Goal: Information Seeking & Learning: Check status

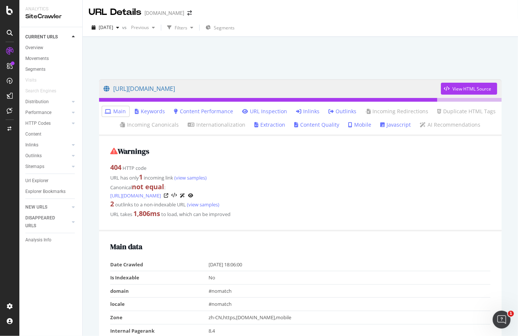
scroll to position [58, 0]
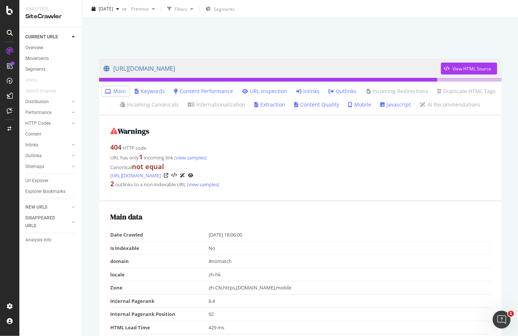
scroll to position [37, 0]
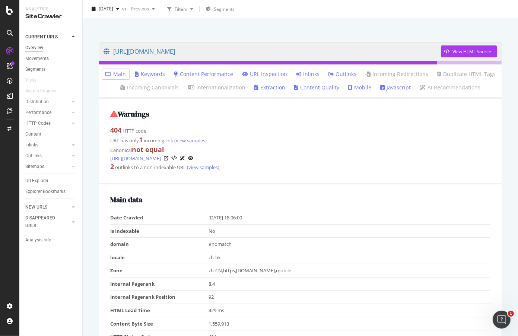
click at [37, 50] on div "Overview" at bounding box center [34, 48] width 18 height 8
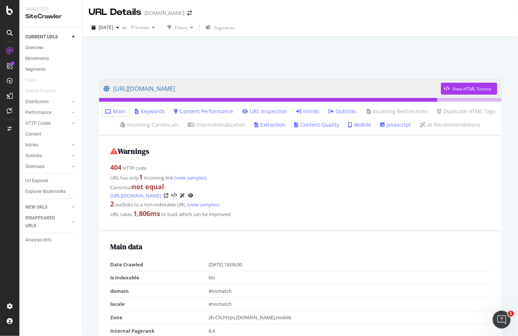
scroll to position [19, 0]
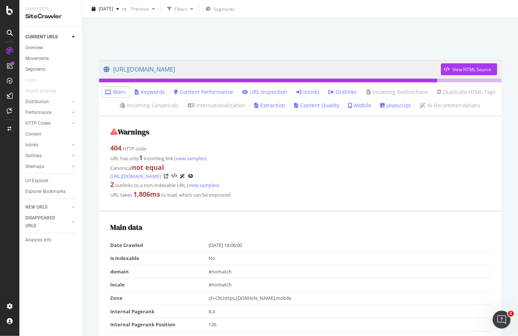
click at [346, 90] on link "Outlinks" at bounding box center [343, 91] width 28 height 7
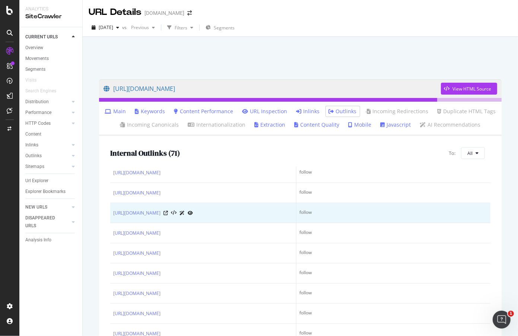
scroll to position [260, 0]
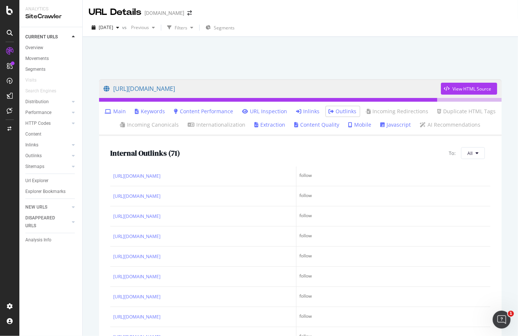
click at [310, 109] on link "Inlinks" at bounding box center [307, 111] width 23 height 7
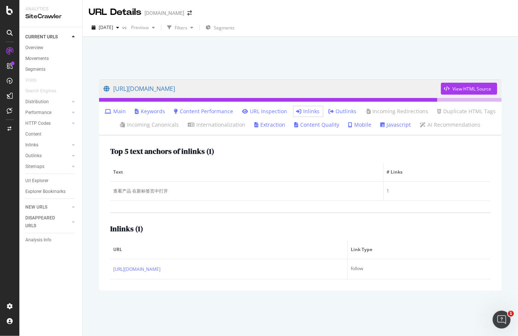
click at [208, 111] on link "Content Performance" at bounding box center [203, 111] width 59 height 7
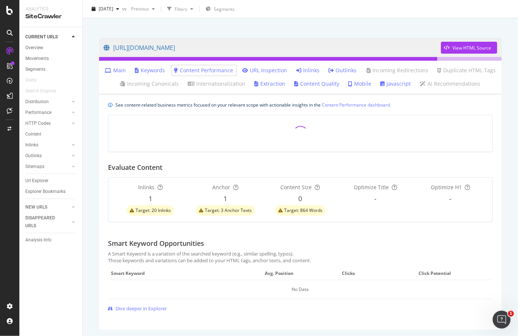
scroll to position [42, 0]
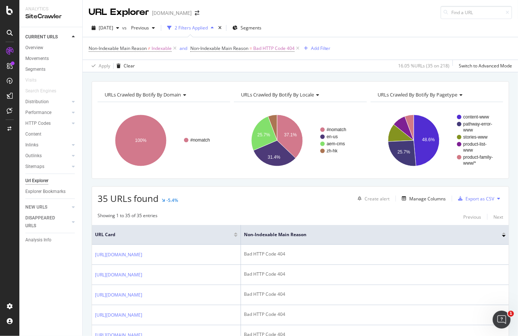
scroll to position [112, 0]
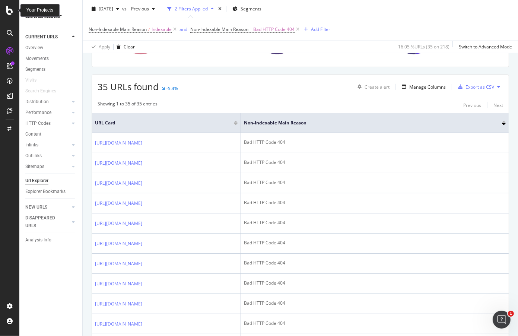
click at [7, 7] on icon at bounding box center [9, 10] width 7 height 9
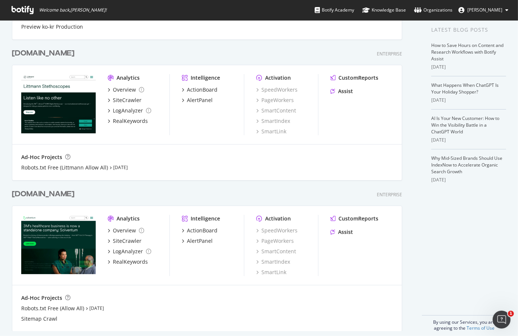
scroll to position [149, 0]
click at [48, 193] on div "solventum.com" at bounding box center [43, 193] width 63 height 11
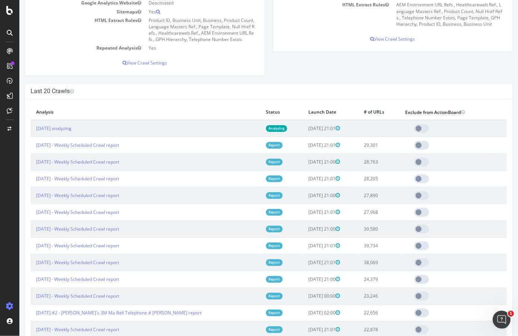
scroll to position [149, 0]
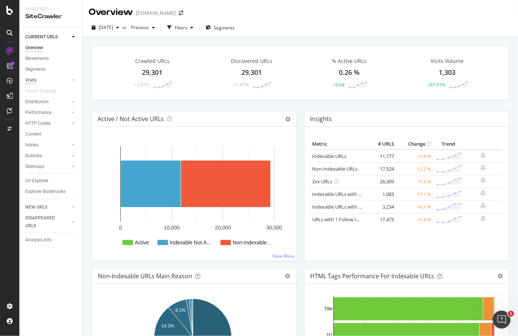
click at [31, 82] on div "Visits" at bounding box center [30, 80] width 11 height 8
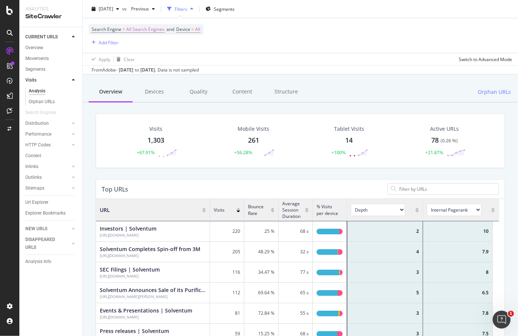
scroll to position [74, 0]
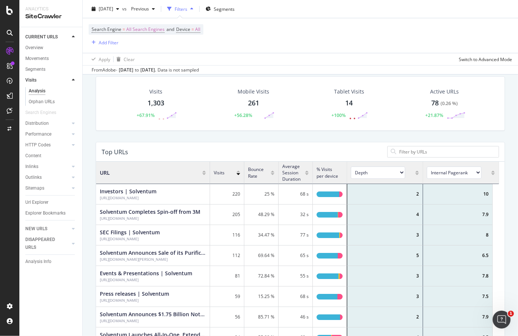
drag, startPoint x: 39, startPoint y: 47, endPoint x: 186, endPoint y: 103, distance: 157.7
click at [39, 47] on div "Overview" at bounding box center [34, 48] width 18 height 8
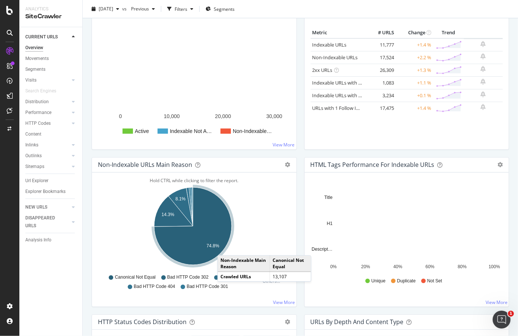
scroll to position [112, 0]
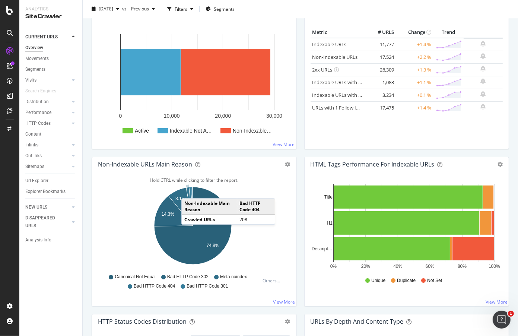
click at [189, 190] on icon "A chart." at bounding box center [189, 206] width 7 height 38
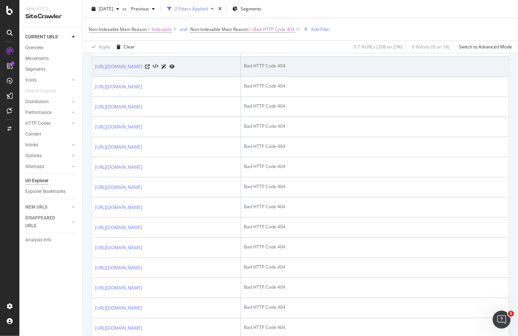
scroll to position [335, 0]
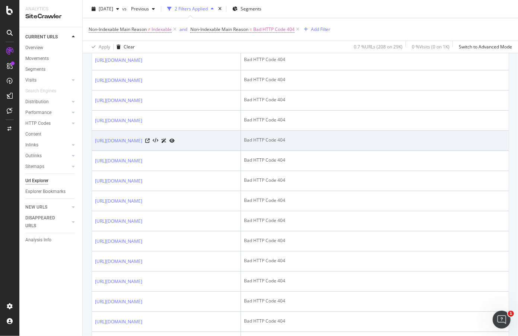
click at [174, 143] on icon at bounding box center [171, 140] width 5 height 4
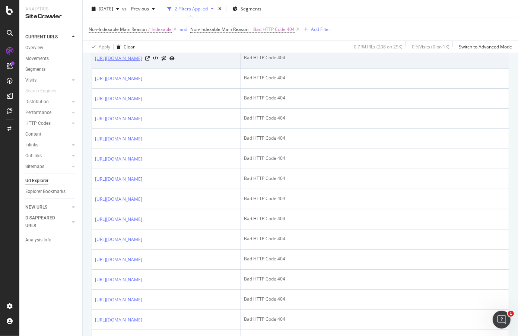
scroll to position [484, 0]
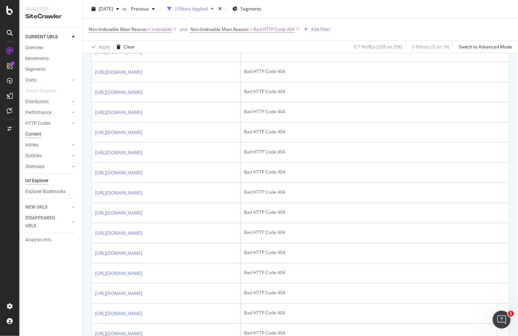
click at [38, 133] on div "Content" at bounding box center [33, 134] width 16 height 8
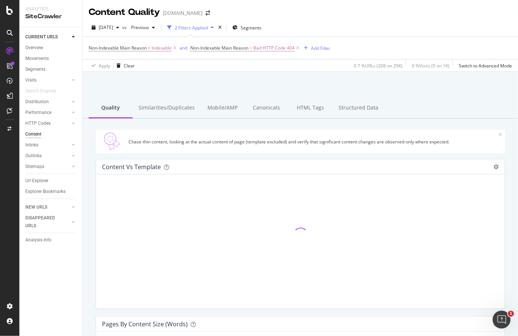
click at [490, 28] on div "2025 Sep. 1st vs Previous 2 Filters Applied Segments" at bounding box center [300, 29] width 435 height 15
click at [42, 61] on div "Movements" at bounding box center [36, 59] width 23 height 8
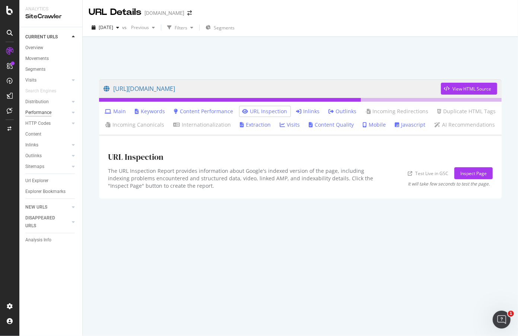
click at [28, 110] on div "Performance" at bounding box center [38, 113] width 26 height 8
